Goal: Find specific page/section: Find specific page/section

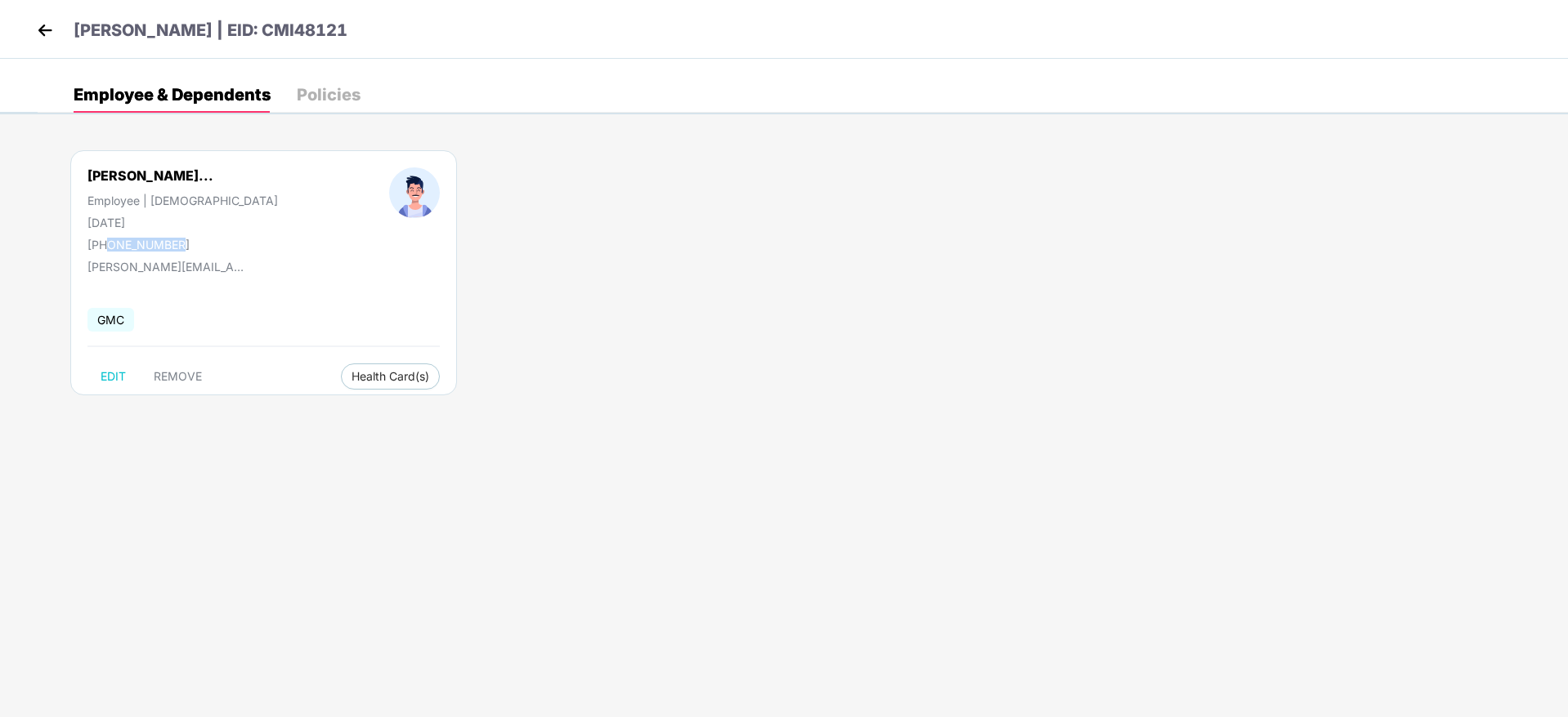
click at [48, 30] on img at bounding box center [45, 30] width 24 height 24
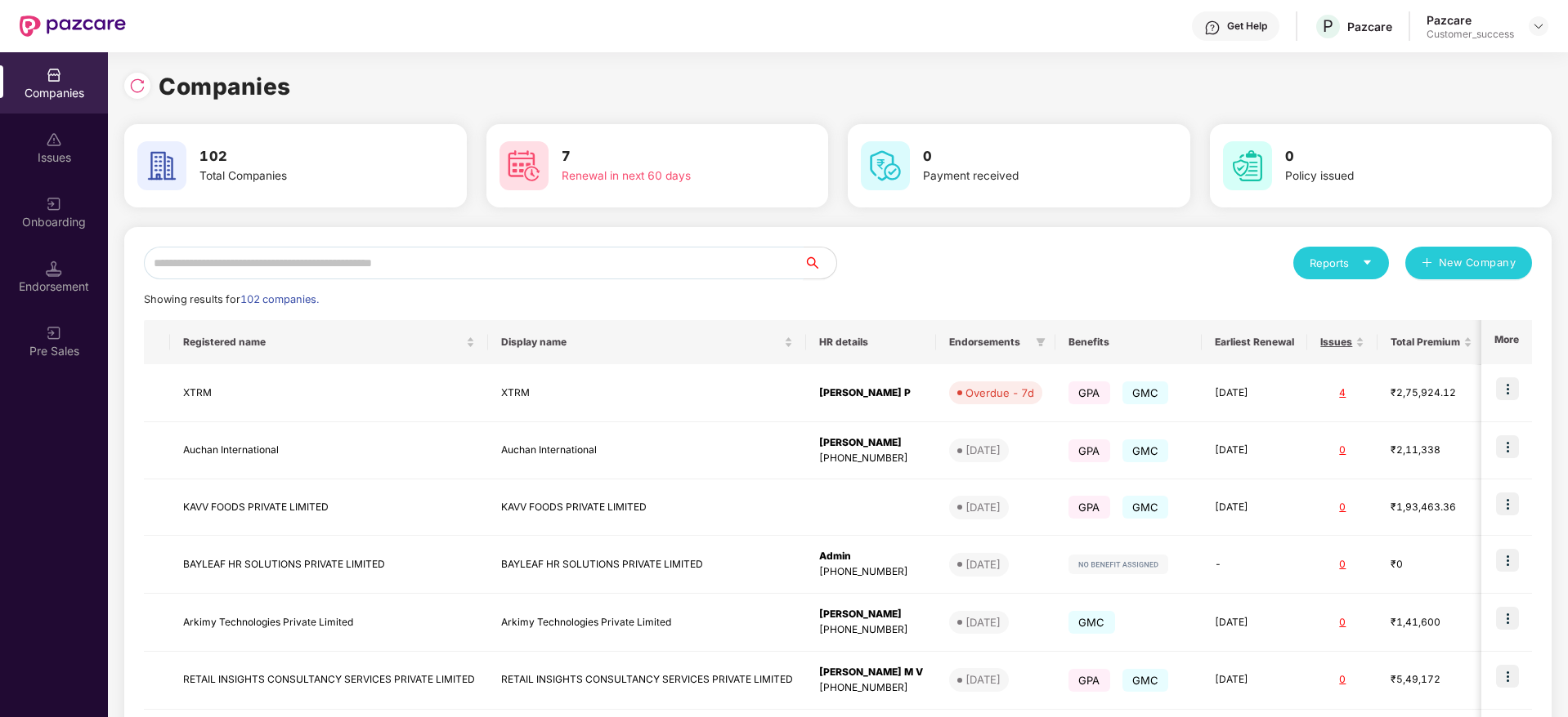
click at [228, 267] on input "text" at bounding box center [474, 263] width 660 height 33
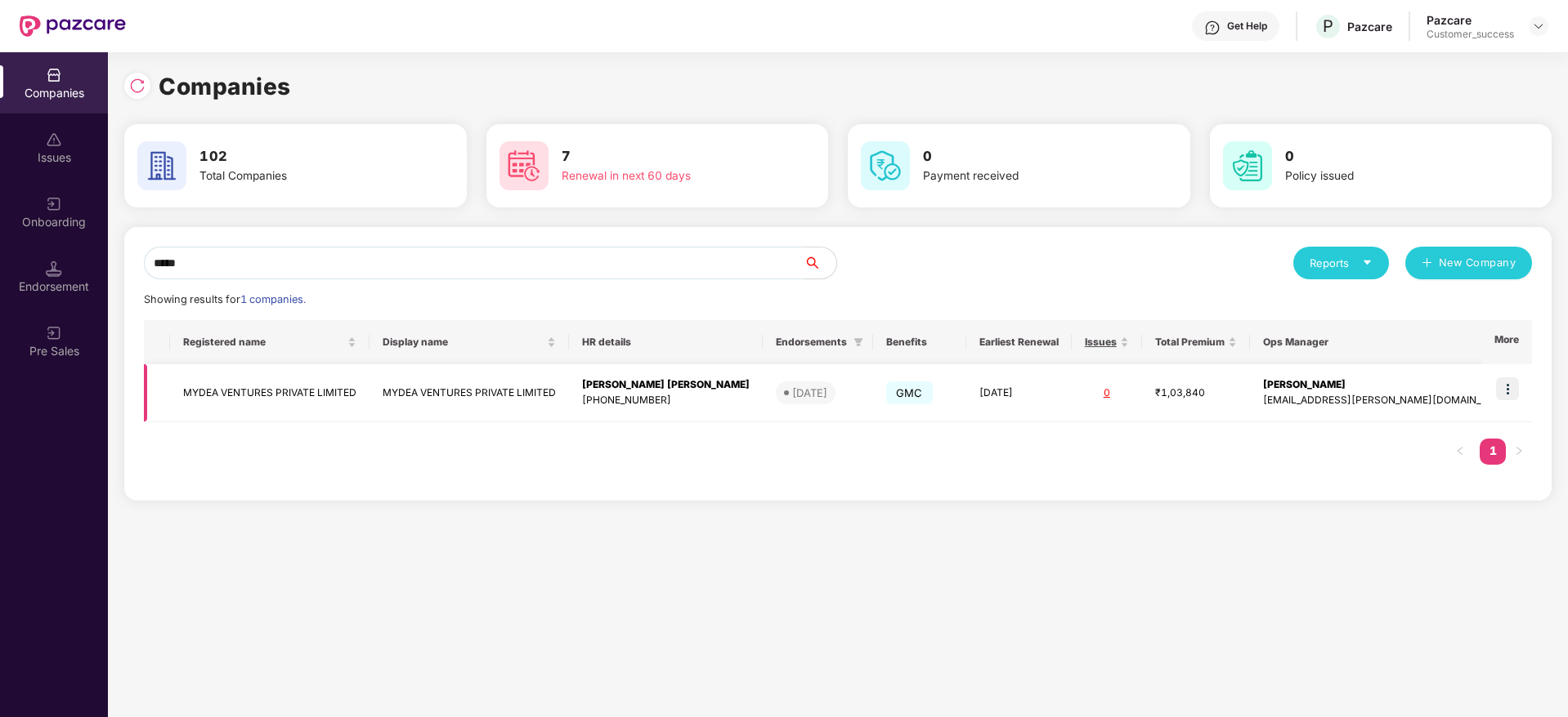
type input "*****"
click at [1508, 388] on img at bounding box center [1507, 389] width 23 height 23
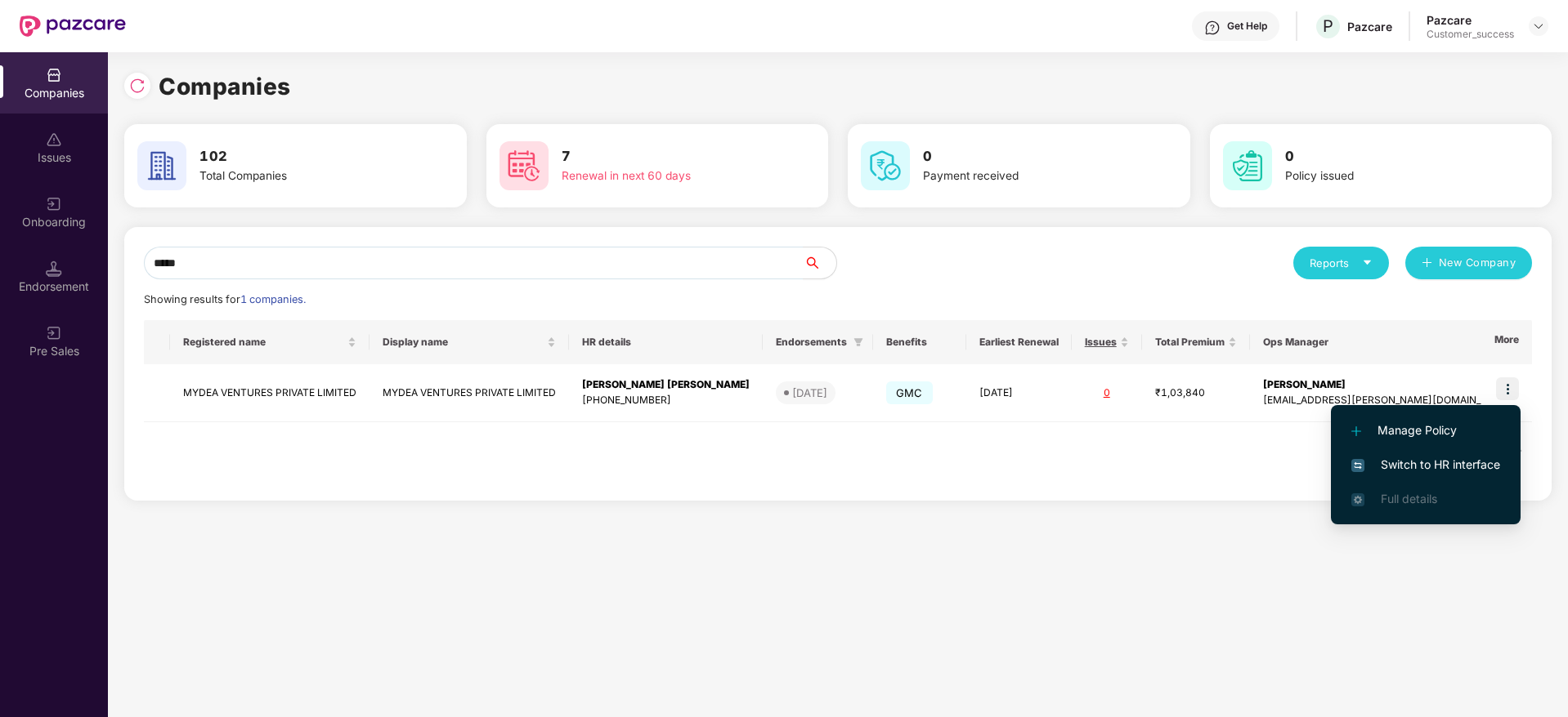
click at [1392, 464] on span "Switch to HR interface" at bounding box center [1425, 464] width 149 height 18
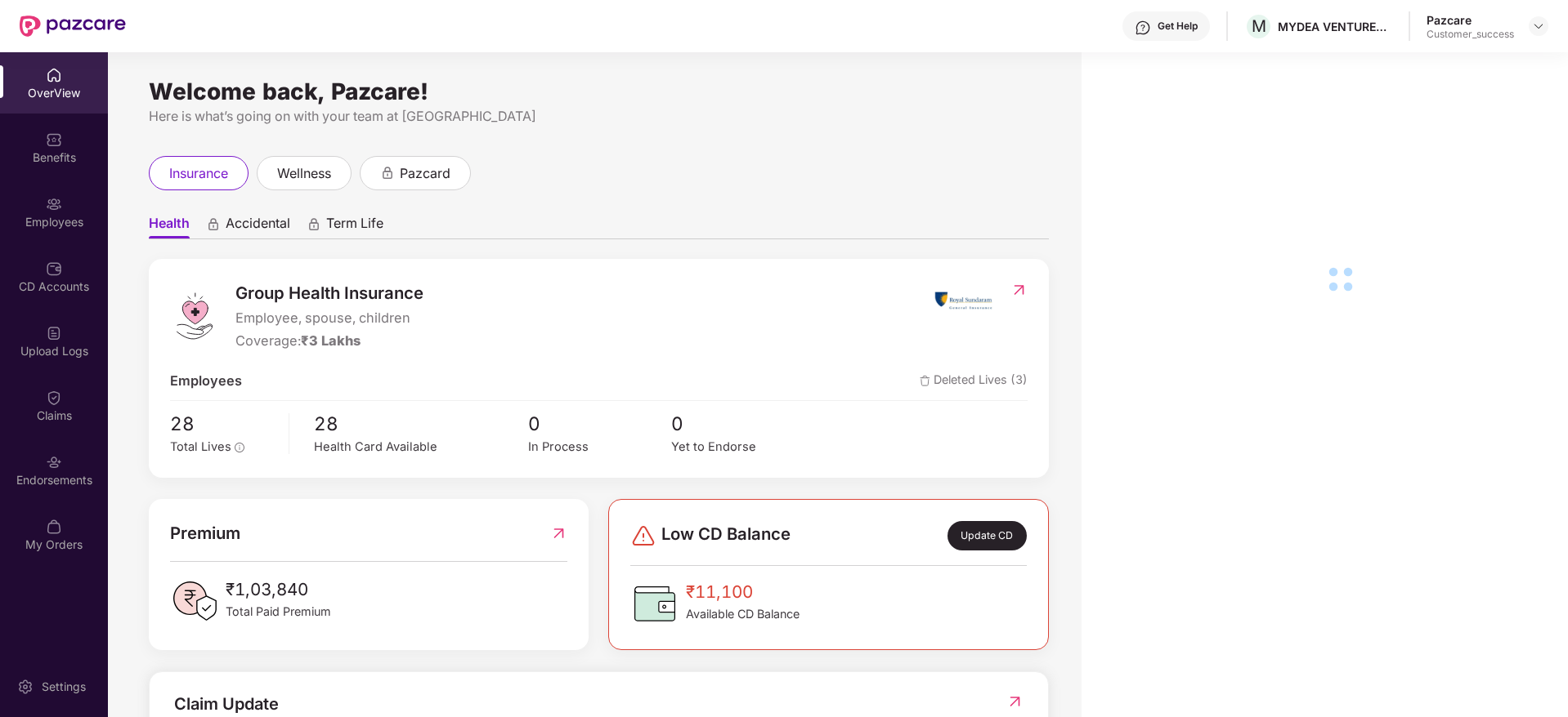
click at [59, 236] on div "Employees" at bounding box center [54, 211] width 108 height 61
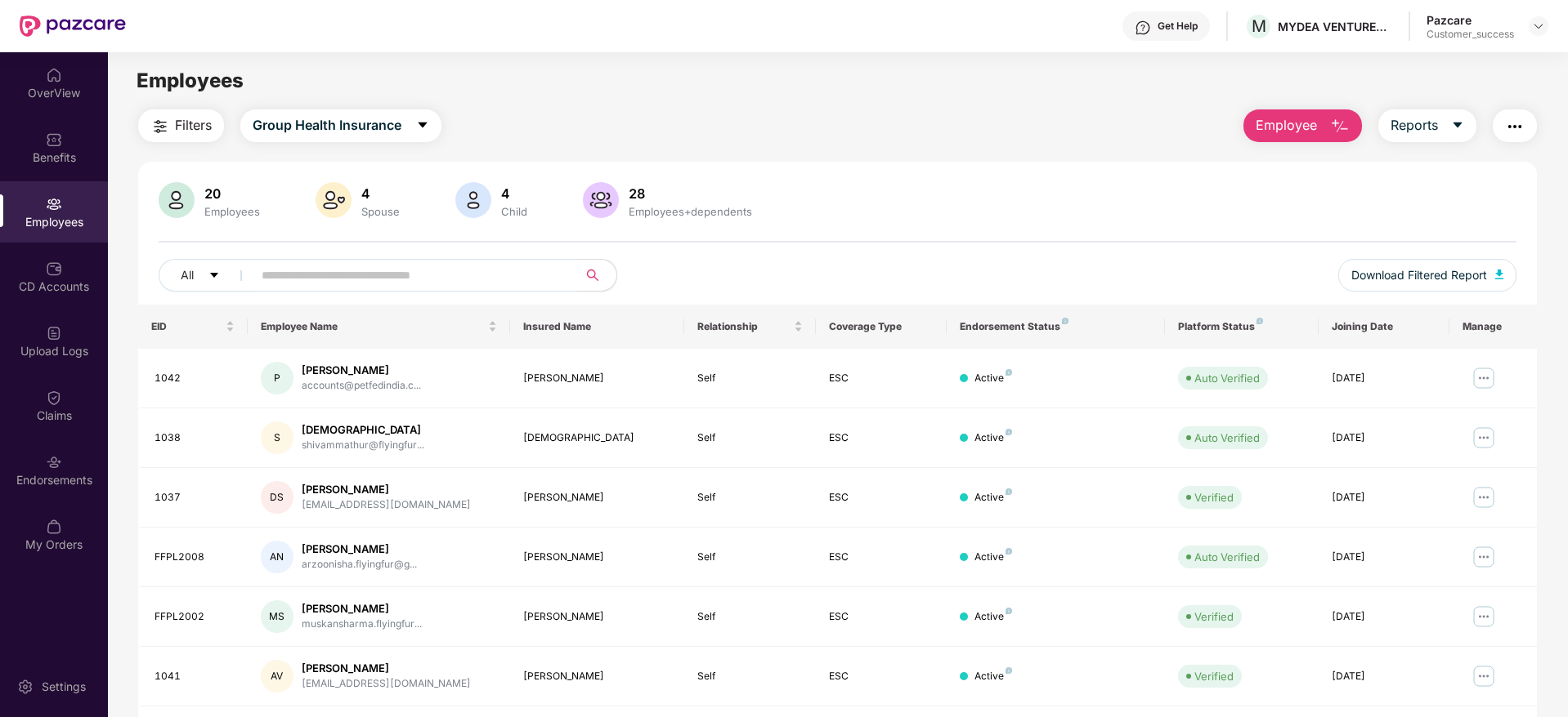
click at [306, 283] on input "text" at bounding box center [408, 275] width 293 height 24
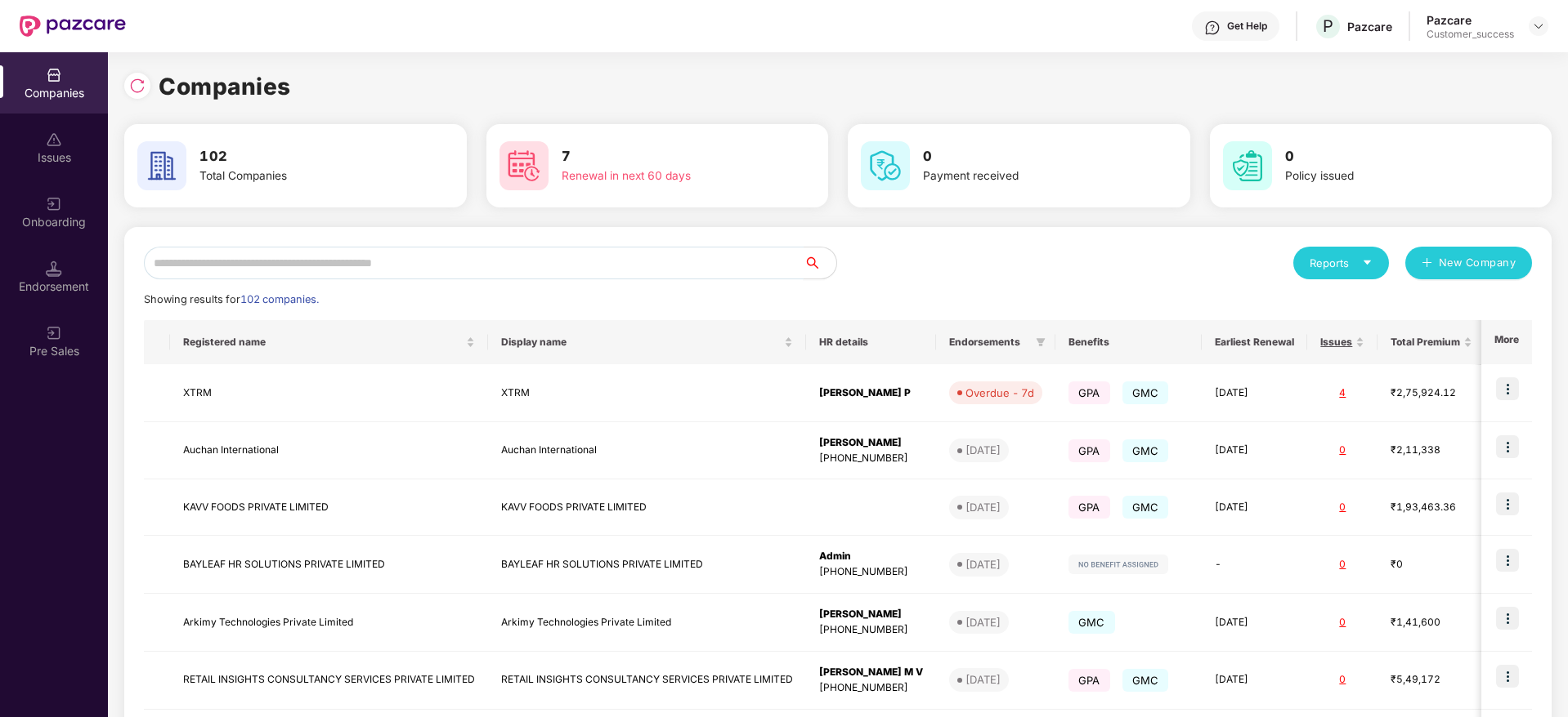
click at [195, 269] on input "text" at bounding box center [474, 263] width 660 height 33
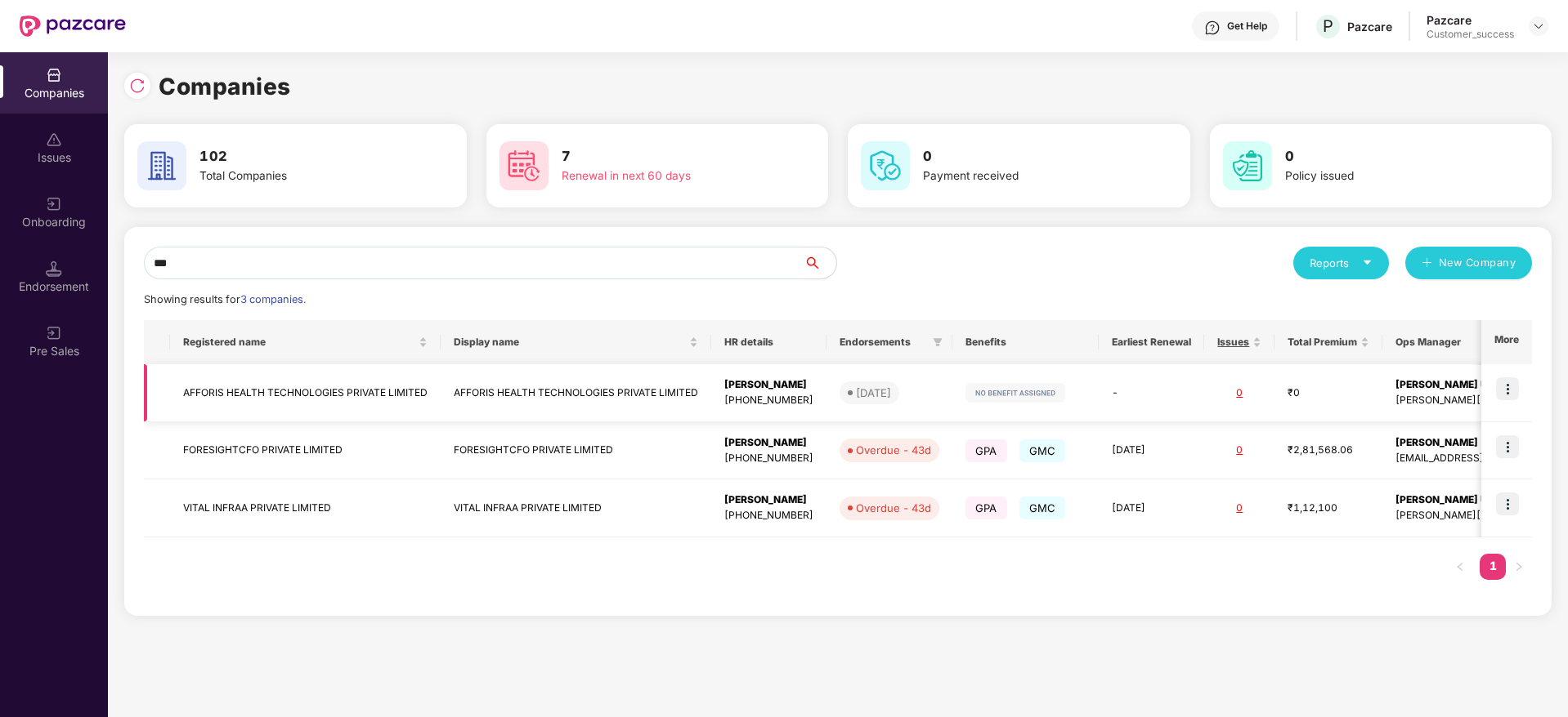
type input "***"
click at [204, 400] on td "AFFORIS HEALTH TECHNOLOGIES PRIVATE LIMITED" at bounding box center [306, 394] width 271 height 58
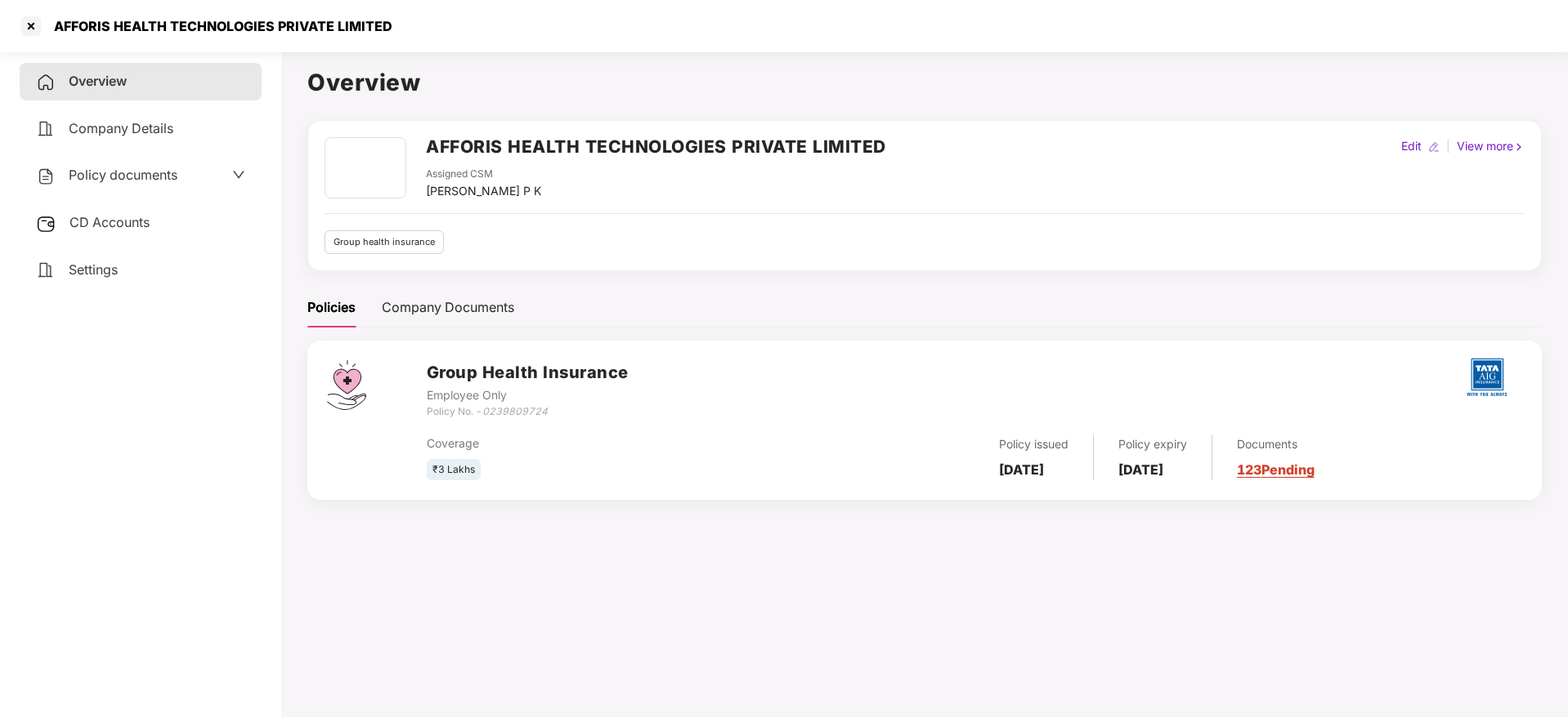
click at [259, 28] on div "AFFORIS HEALTH TECHNOLOGIES PRIVATE LIMITED" at bounding box center [218, 25] width 348 height 16
copy div "AFFORIS HEALTH TECHNOLOGIES PRIVATE LIMITED"
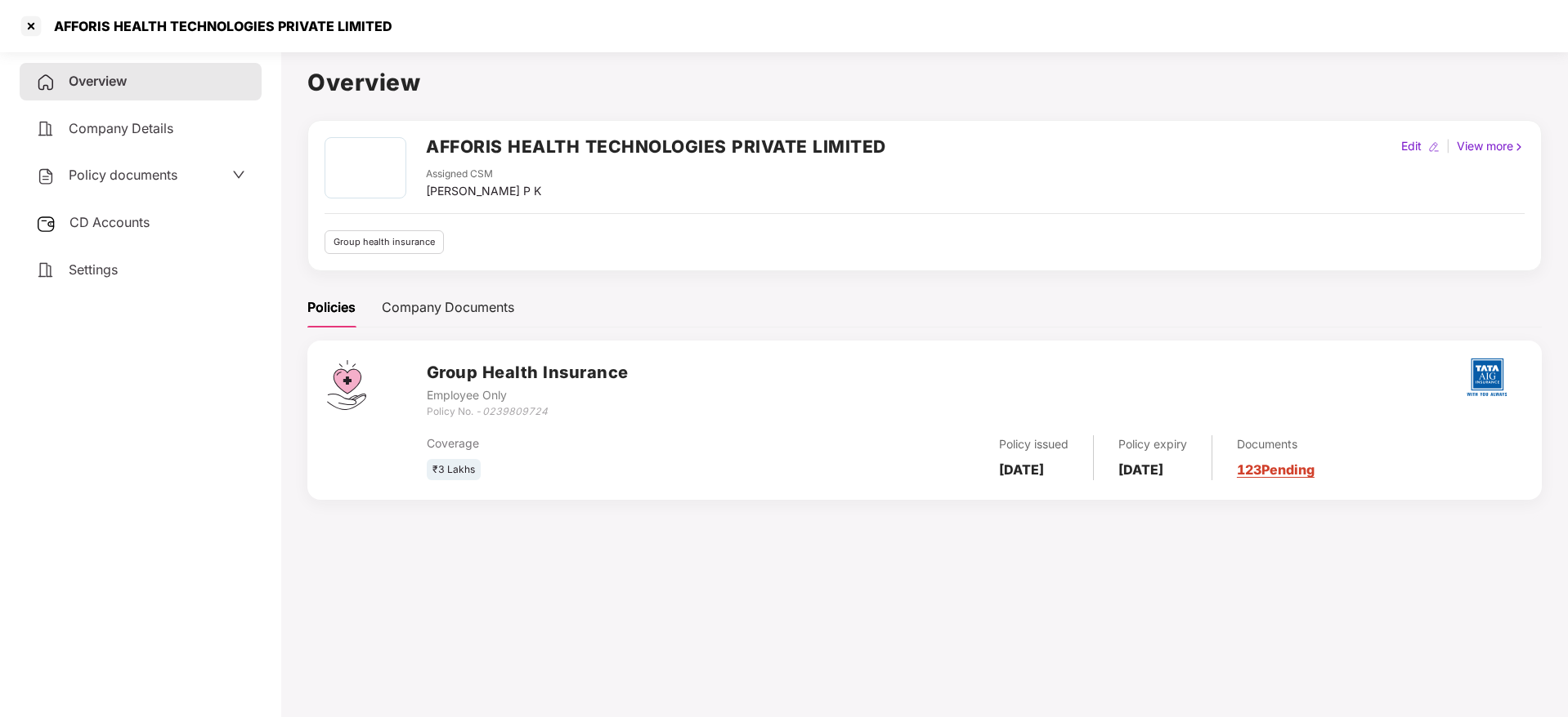
click at [109, 181] on span "Policy documents" at bounding box center [123, 174] width 109 height 16
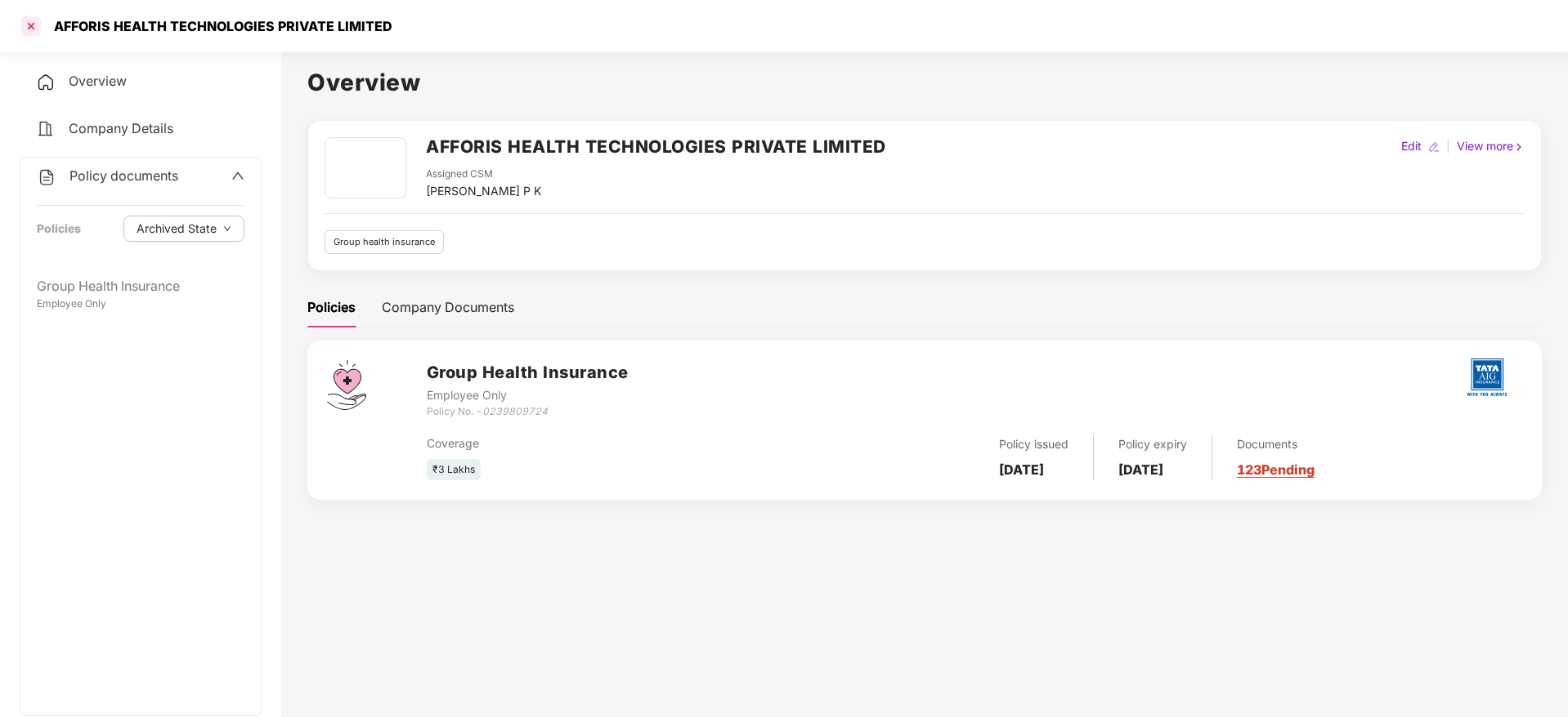
click at [29, 21] on div at bounding box center [31, 26] width 26 height 26
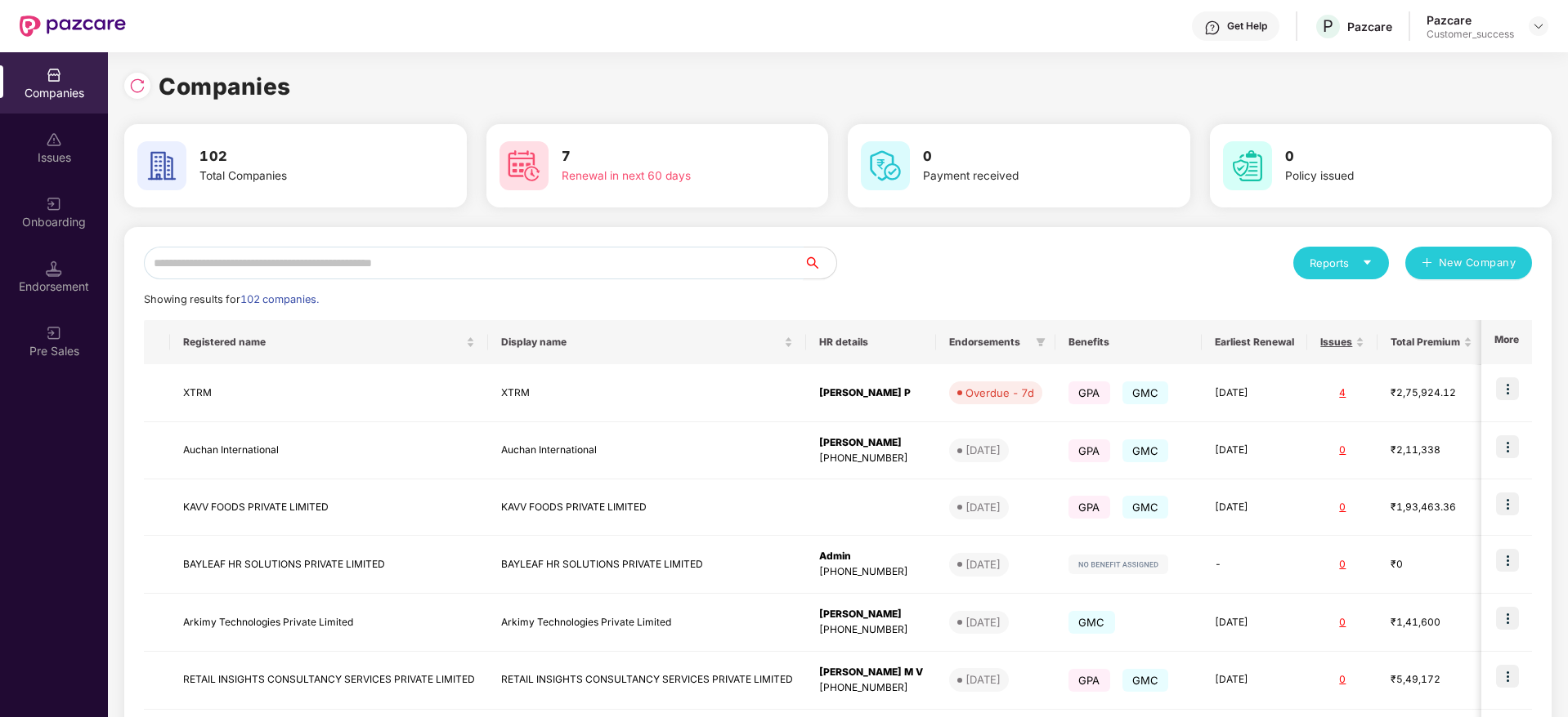
click at [302, 266] on input "text" at bounding box center [474, 263] width 660 height 33
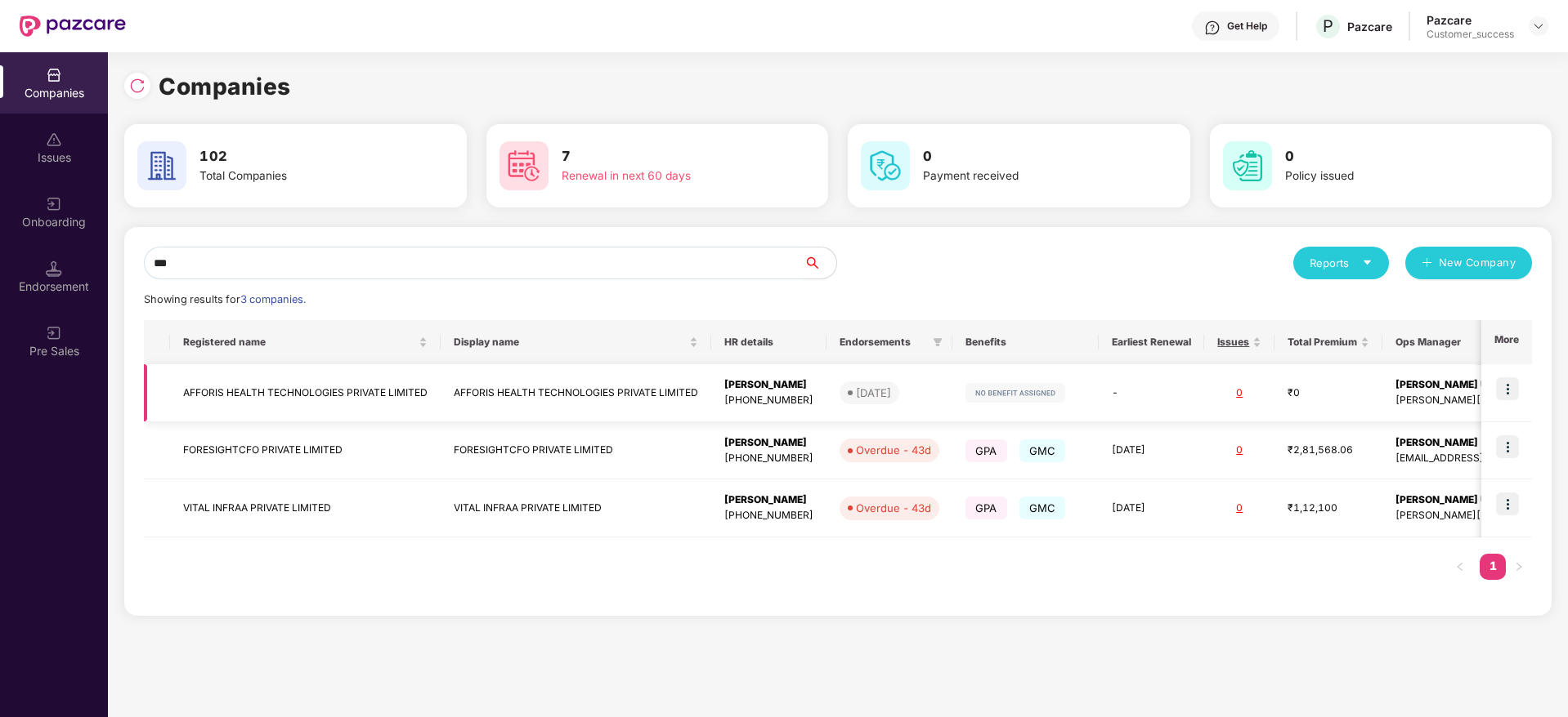
type input "***"
click at [281, 409] on td "AFFORIS HEALTH TECHNOLOGIES PRIVATE LIMITED" at bounding box center [306, 394] width 271 height 58
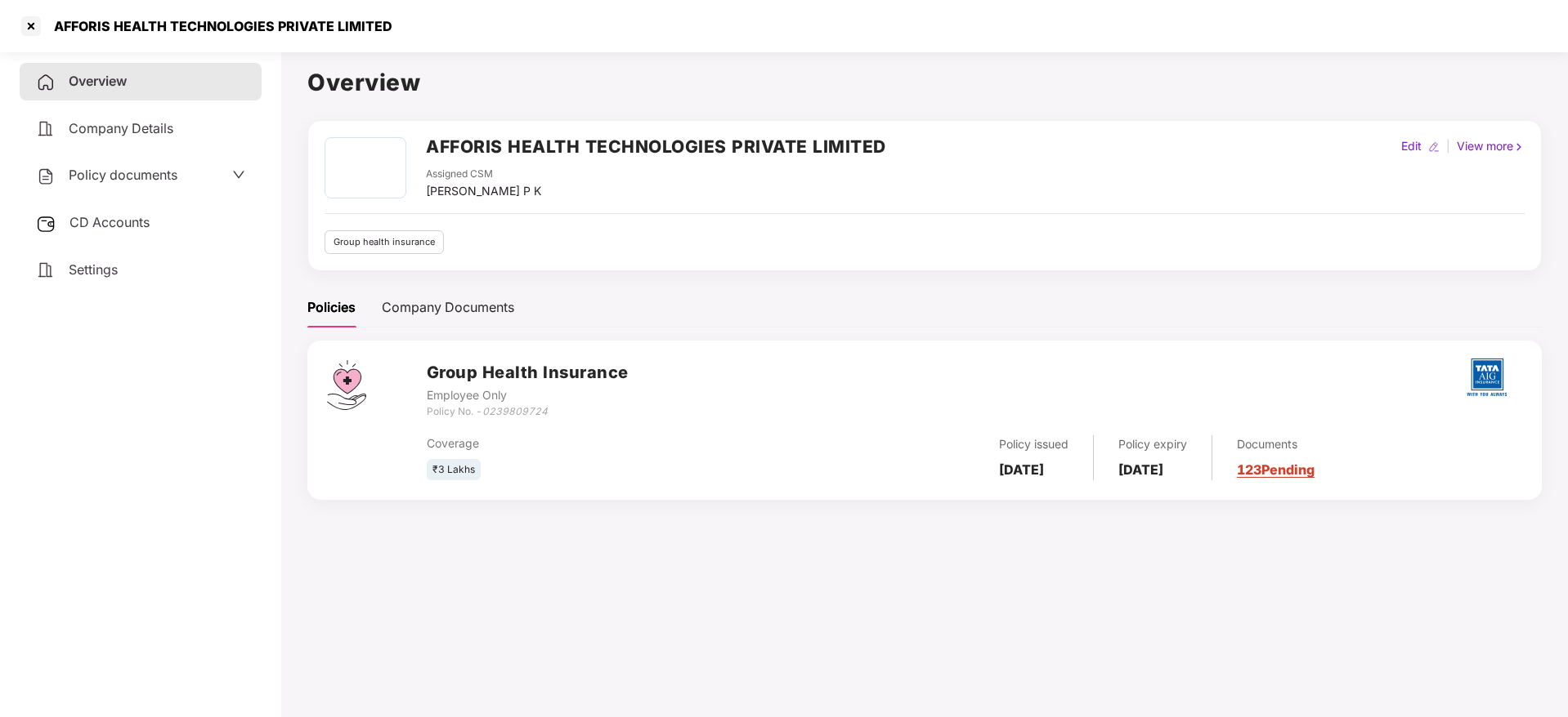
click at [154, 228] on div "CD Accounts" at bounding box center [140, 223] width 242 height 38
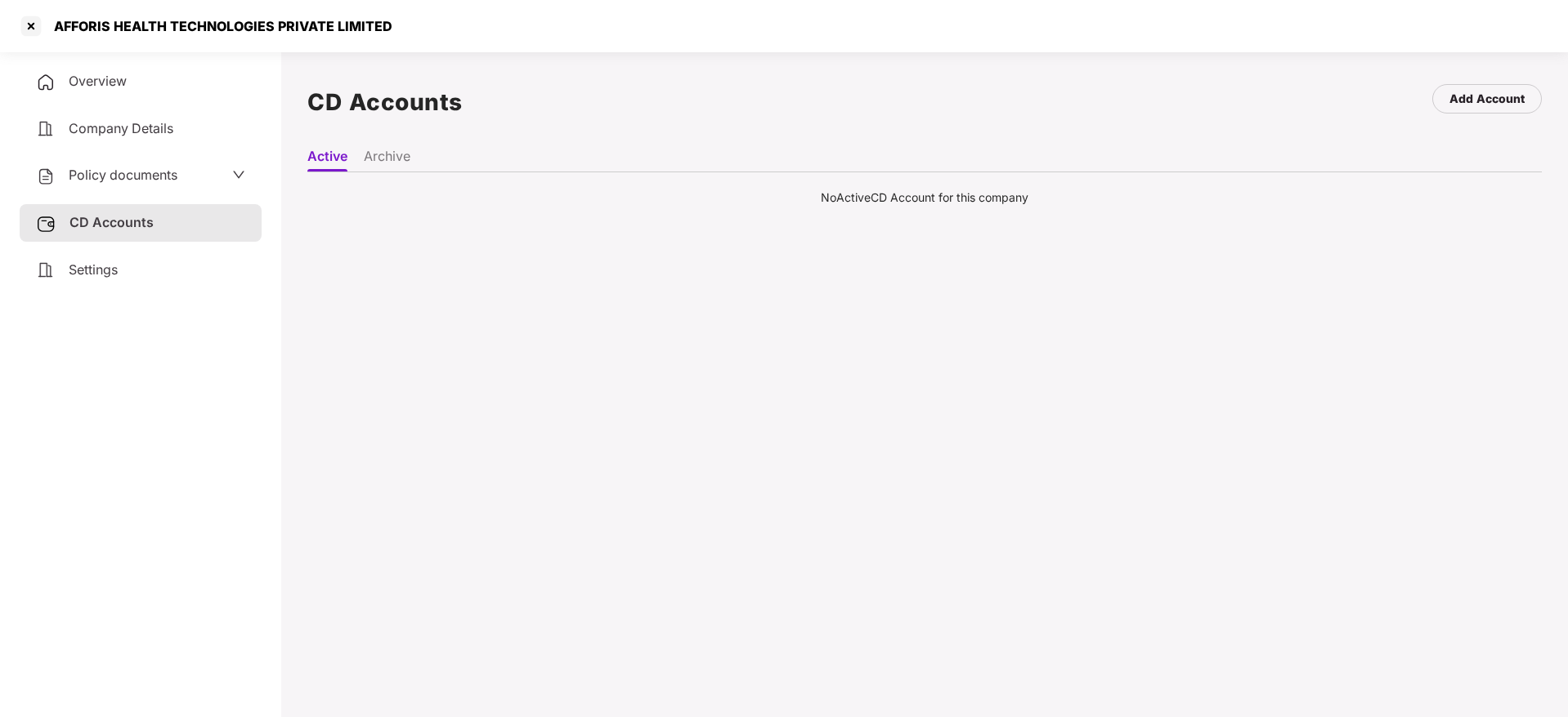
click at [398, 153] on li "Archive" at bounding box center [387, 159] width 47 height 23
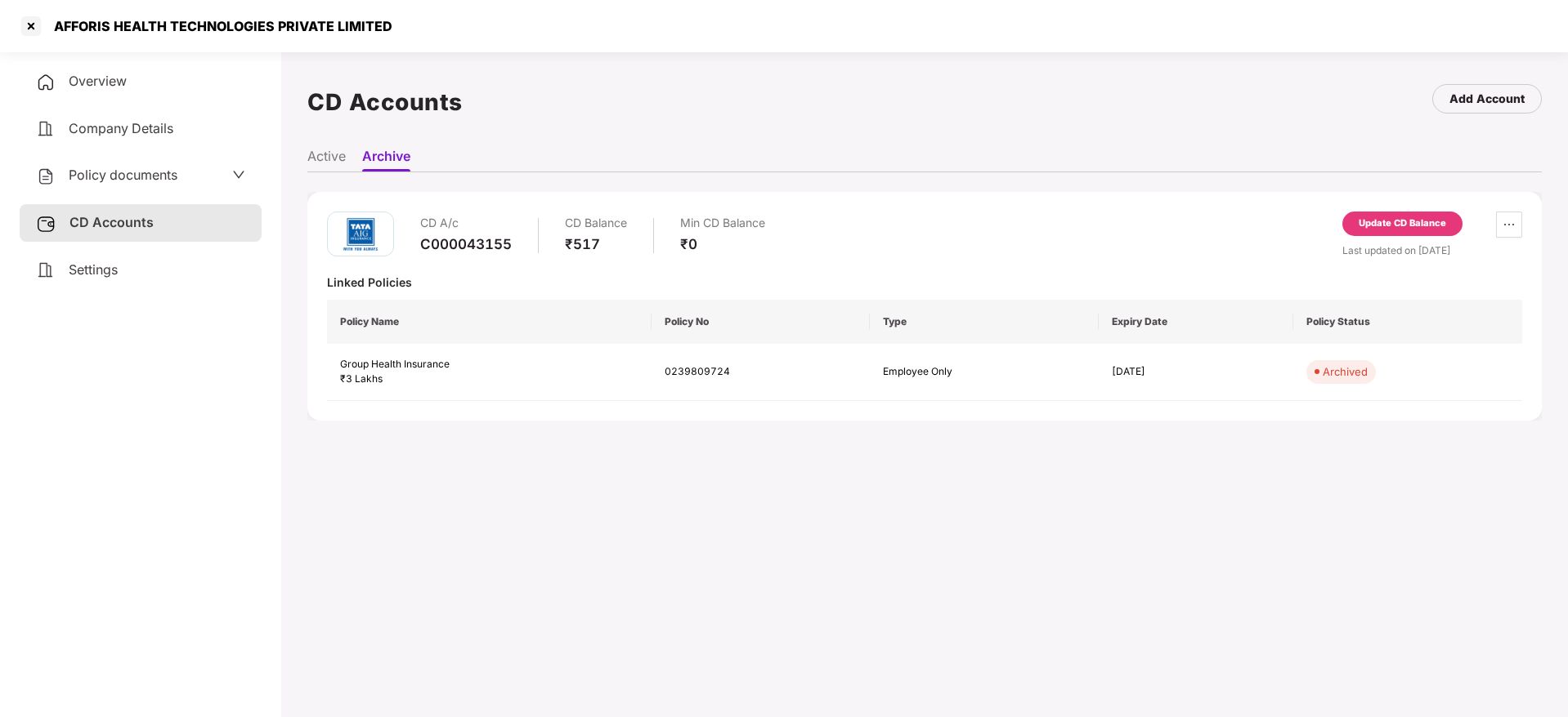
click at [476, 243] on div "C000043155" at bounding box center [465, 243] width 91 height 18
copy div "C000043155"
